Goal: Information Seeking & Learning: Learn about a topic

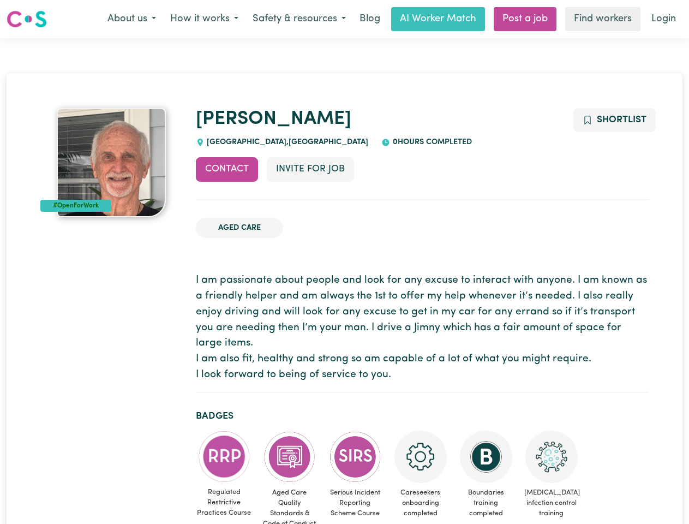
click at [131, 19] on button "About us" at bounding box center [131, 19] width 63 height 23
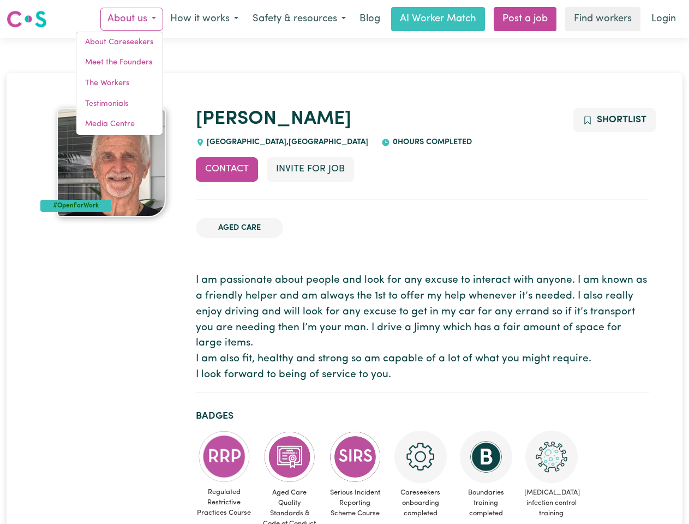
click at [204, 19] on button "How it works" at bounding box center [204, 19] width 82 height 23
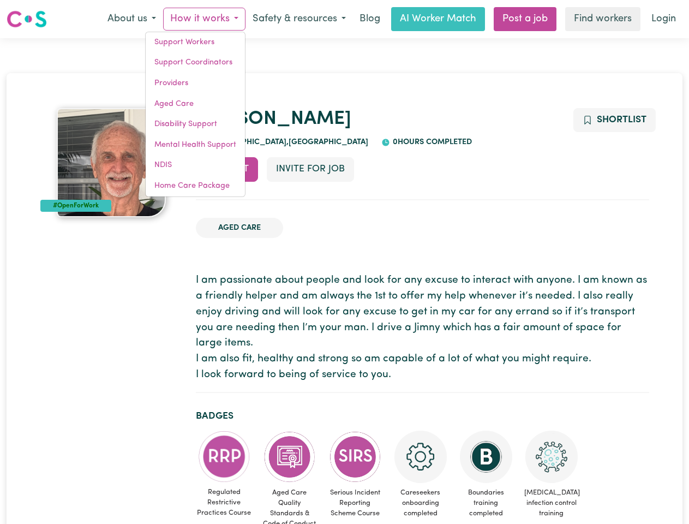
click at [298, 19] on button "Safety & resources" at bounding box center [299, 19] width 107 height 23
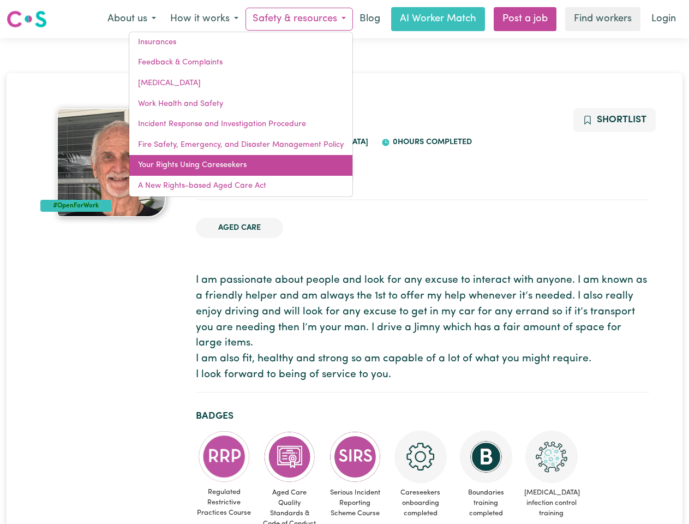
click at [227, 169] on link "Your Rights Using Careseekers" at bounding box center [240, 165] width 223 height 21
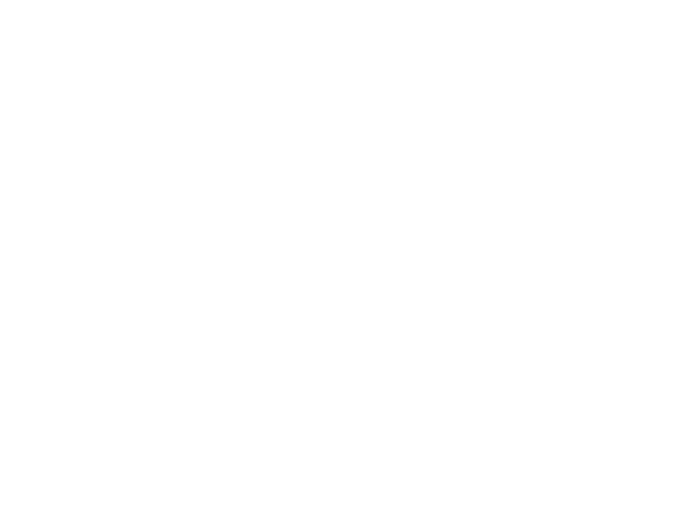
click at [310, 0] on html at bounding box center [349, 0] width 698 height 0
click at [614, 0] on html at bounding box center [349, 0] width 698 height 0
click at [224, 0] on html at bounding box center [349, 0] width 698 height 0
click at [290, 0] on html at bounding box center [349, 0] width 698 height 0
